Goal: Task Accomplishment & Management: Manage account settings

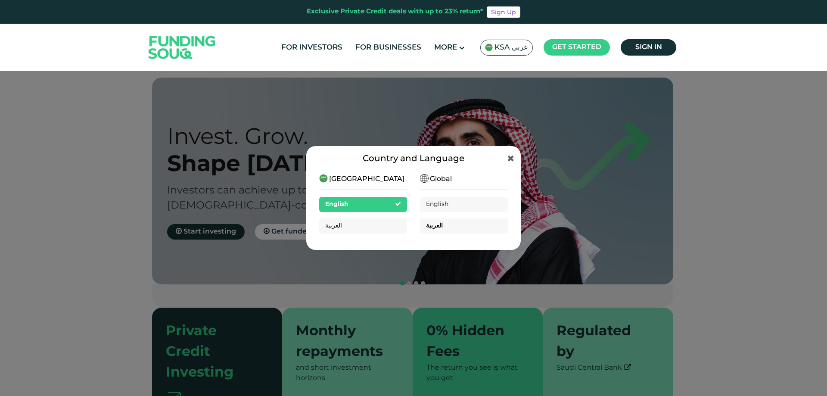
click at [434, 224] on span "العربية" at bounding box center [434, 226] width 17 height 6
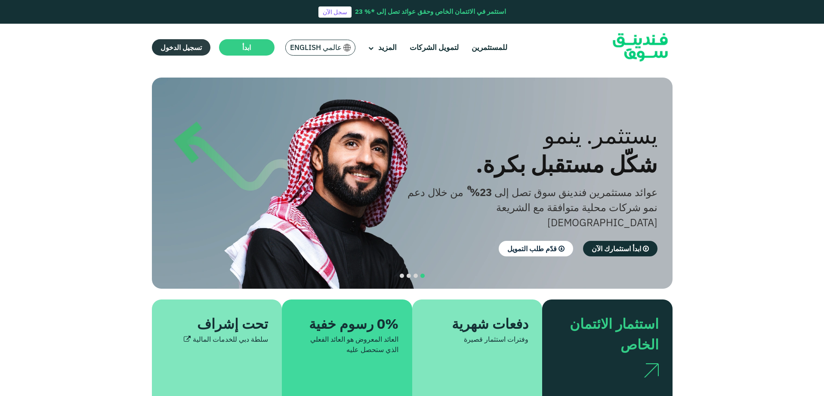
click at [183, 47] on span "تسجيل الدخول" at bounding box center [181, 47] width 41 height 9
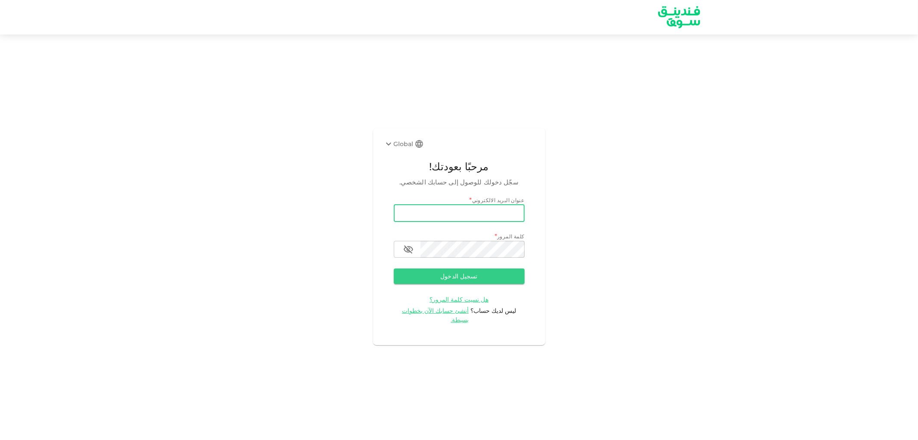
click at [493, 213] on input "email" at bounding box center [459, 212] width 131 height 17
type input "aziz.alsulmi@gmail.com"
click at [496, 284] on button "تسجيل الدخول" at bounding box center [459, 275] width 131 height 15
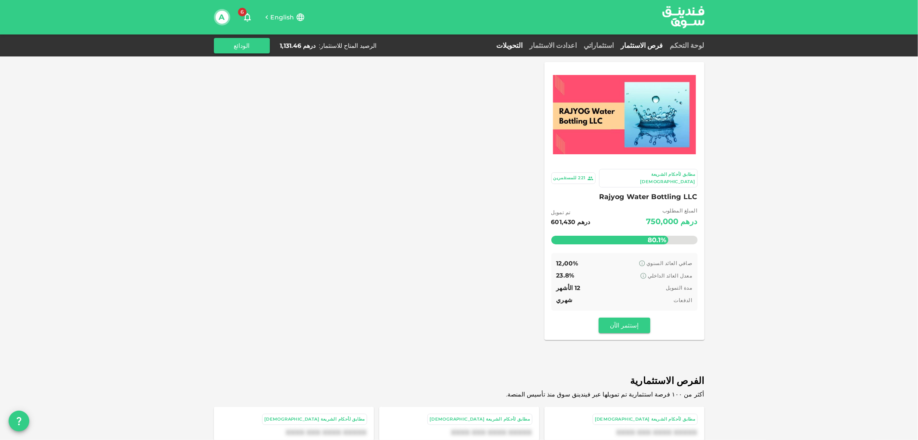
click at [527, 46] on link "التحويلات" at bounding box center [509, 45] width 33 height 8
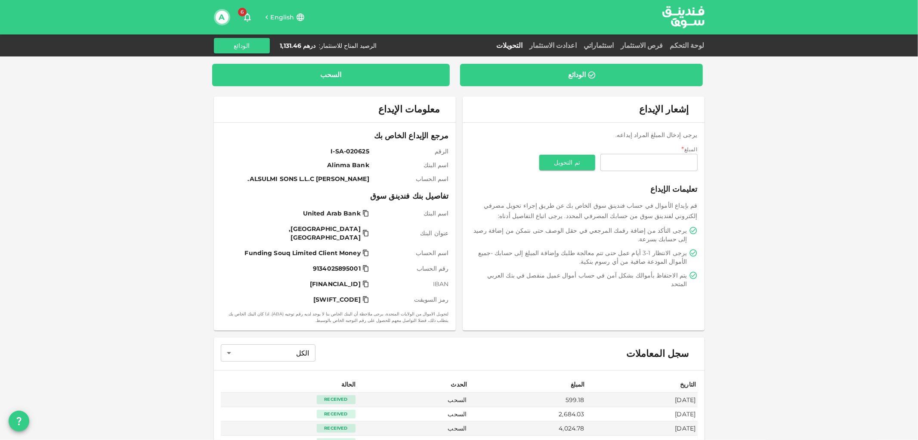
click at [346, 76] on div "السحب" at bounding box center [331, 75] width 224 height 9
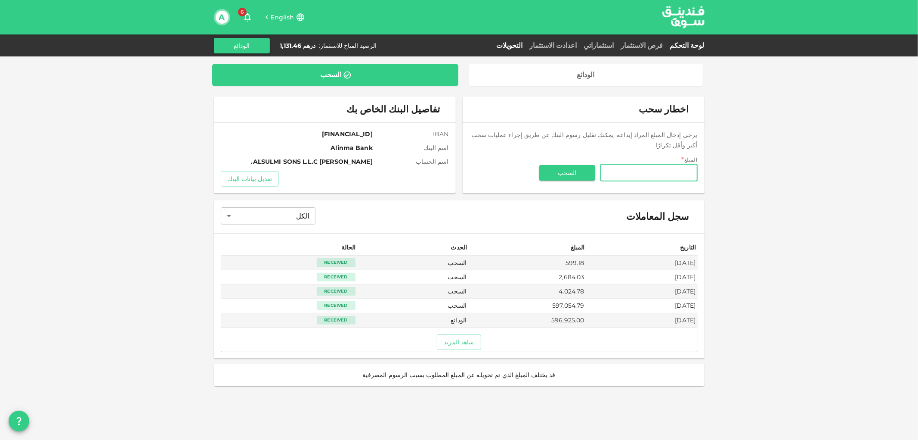
click at [699, 45] on link "لوحة التحكم" at bounding box center [686, 45] width 38 height 8
